Goal: Task Accomplishment & Management: Manage account settings

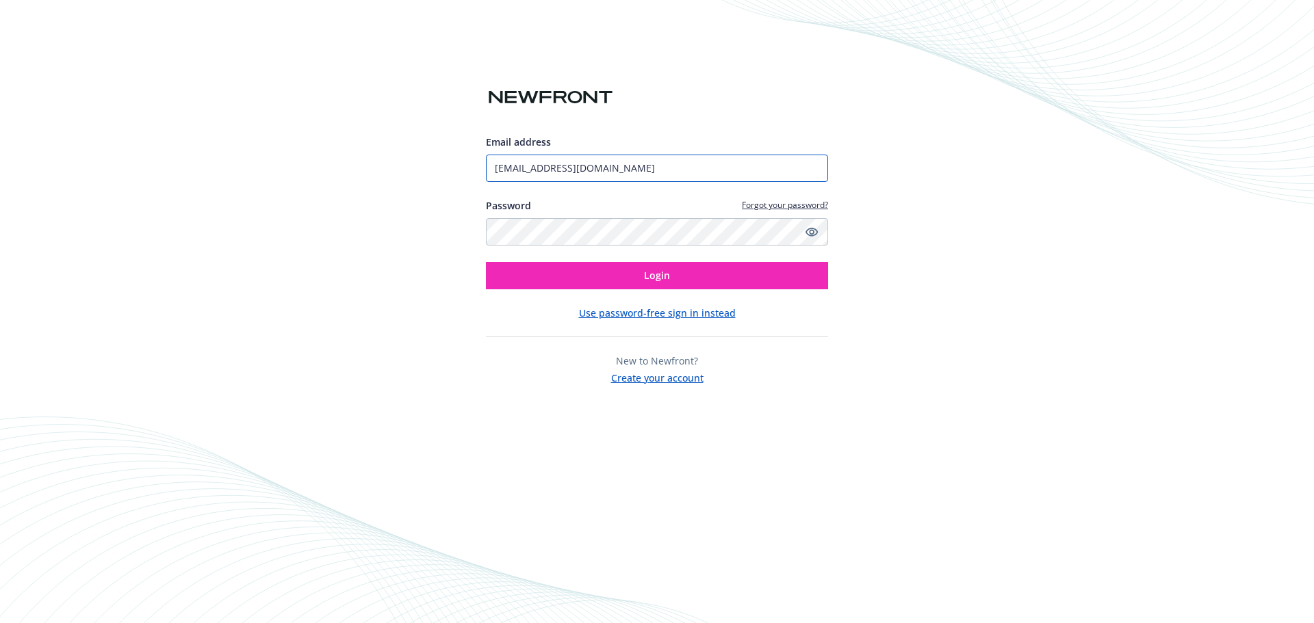
click at [597, 170] on input "[EMAIL_ADDRESS][DOMAIN_NAME]" at bounding box center [657, 168] width 342 height 27
type input "[PERSON_NAME][EMAIL_ADDRESS][PERSON_NAME][DOMAIN_NAME]"
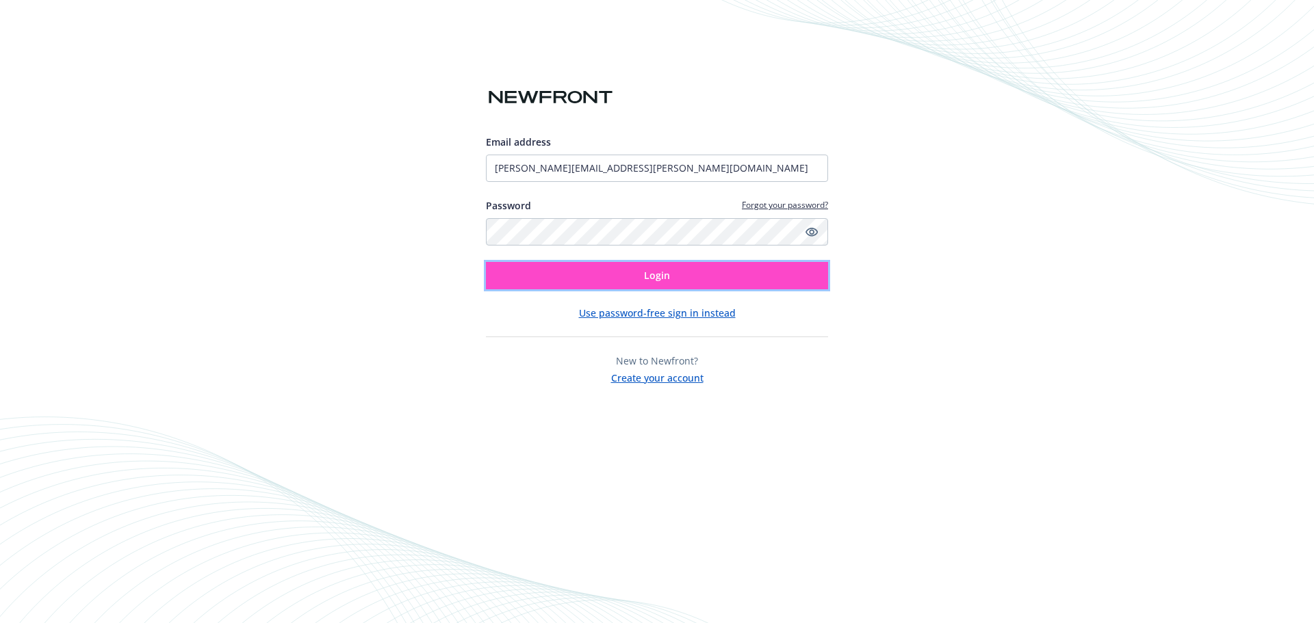
click at [620, 276] on button "Login" at bounding box center [657, 275] width 342 height 27
